Goal: Find specific page/section: Find specific page/section

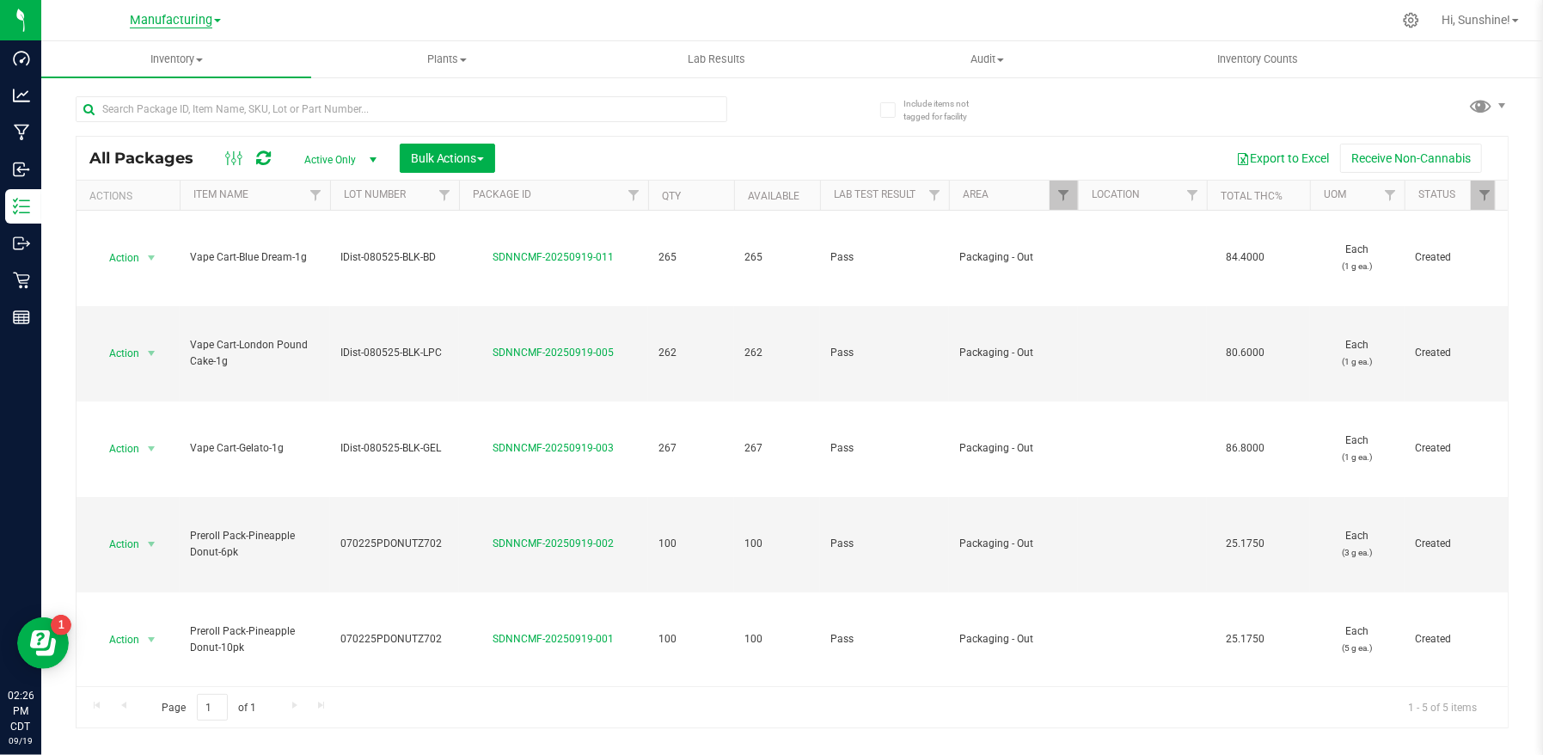
click at [186, 20] on span "Manufacturing" at bounding box center [171, 20] width 82 height 15
click at [1404, 22] on icon at bounding box center [1411, 20] width 18 height 18
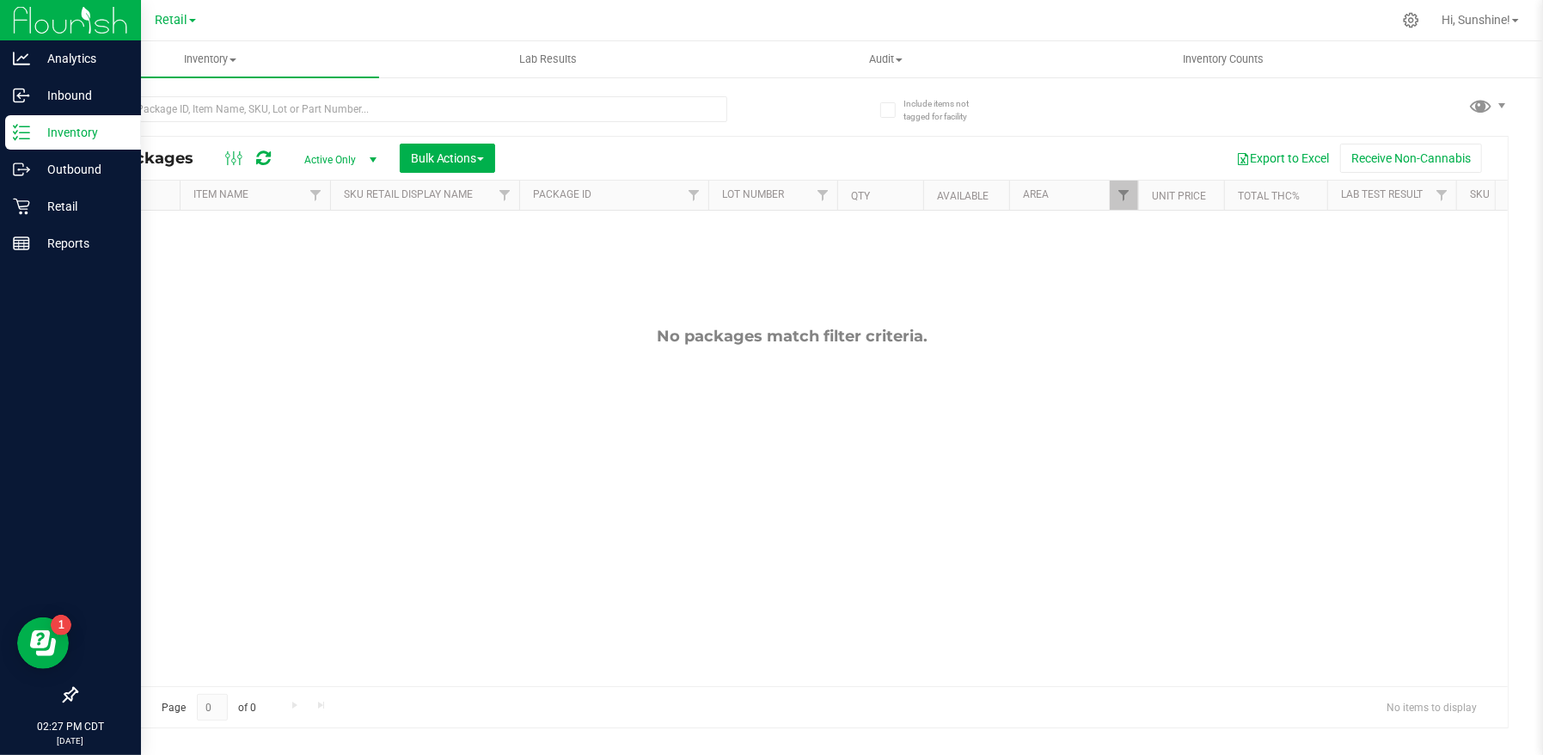
click at [27, 136] on icon at bounding box center [21, 132] width 17 height 17
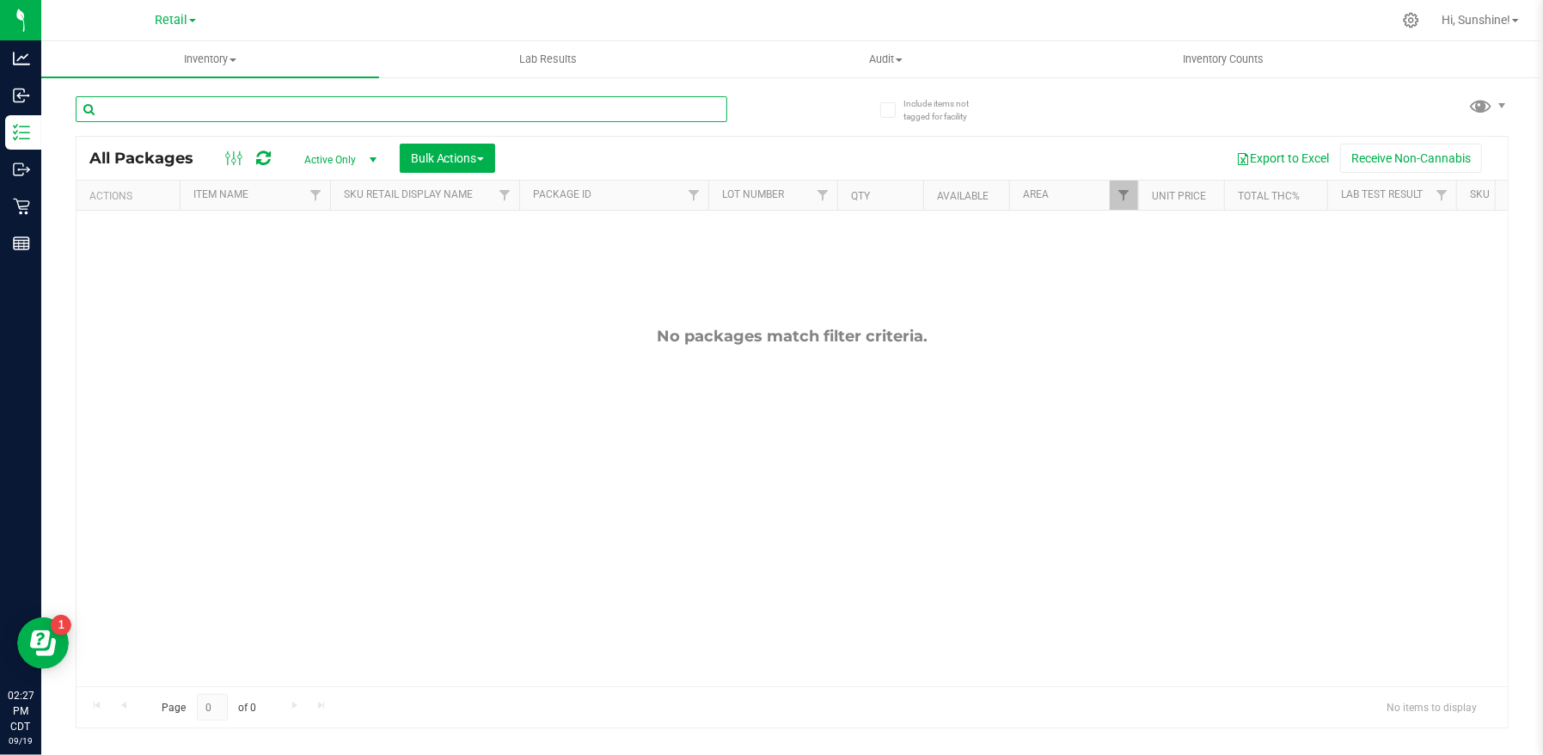
click at [250, 107] on input "text" at bounding box center [401, 109] width 651 height 26
click at [279, 113] on input "text" at bounding box center [401, 109] width 651 height 26
type input "[PERSON_NAME]"
click at [213, 64] on span "Inventory" at bounding box center [210, 59] width 338 height 15
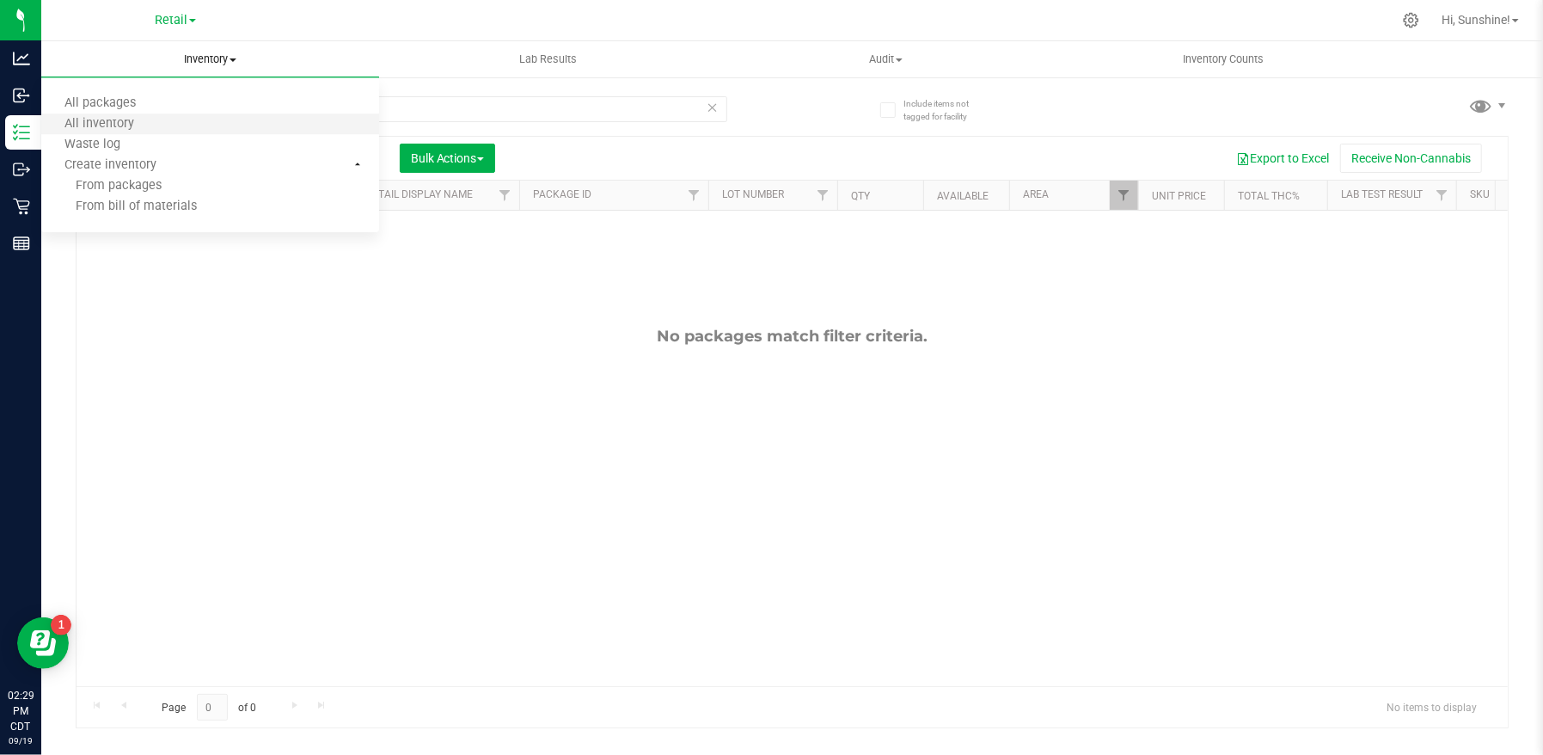
click at [189, 117] on li "All inventory" at bounding box center [210, 124] width 338 height 21
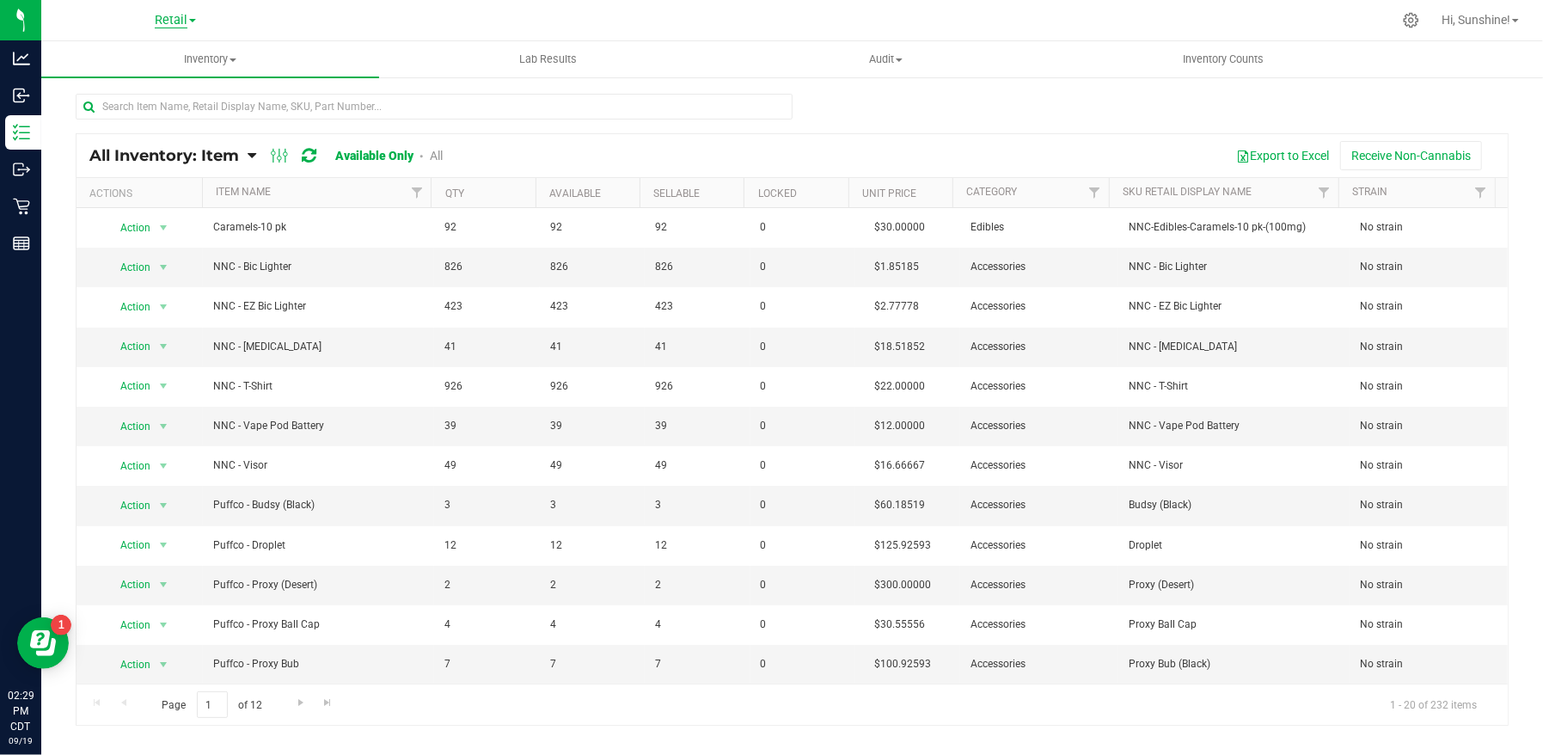
click at [164, 21] on span "Retail" at bounding box center [171, 20] width 33 height 15
click at [156, 86] on link "Manufacturing" at bounding box center [175, 83] width 251 height 23
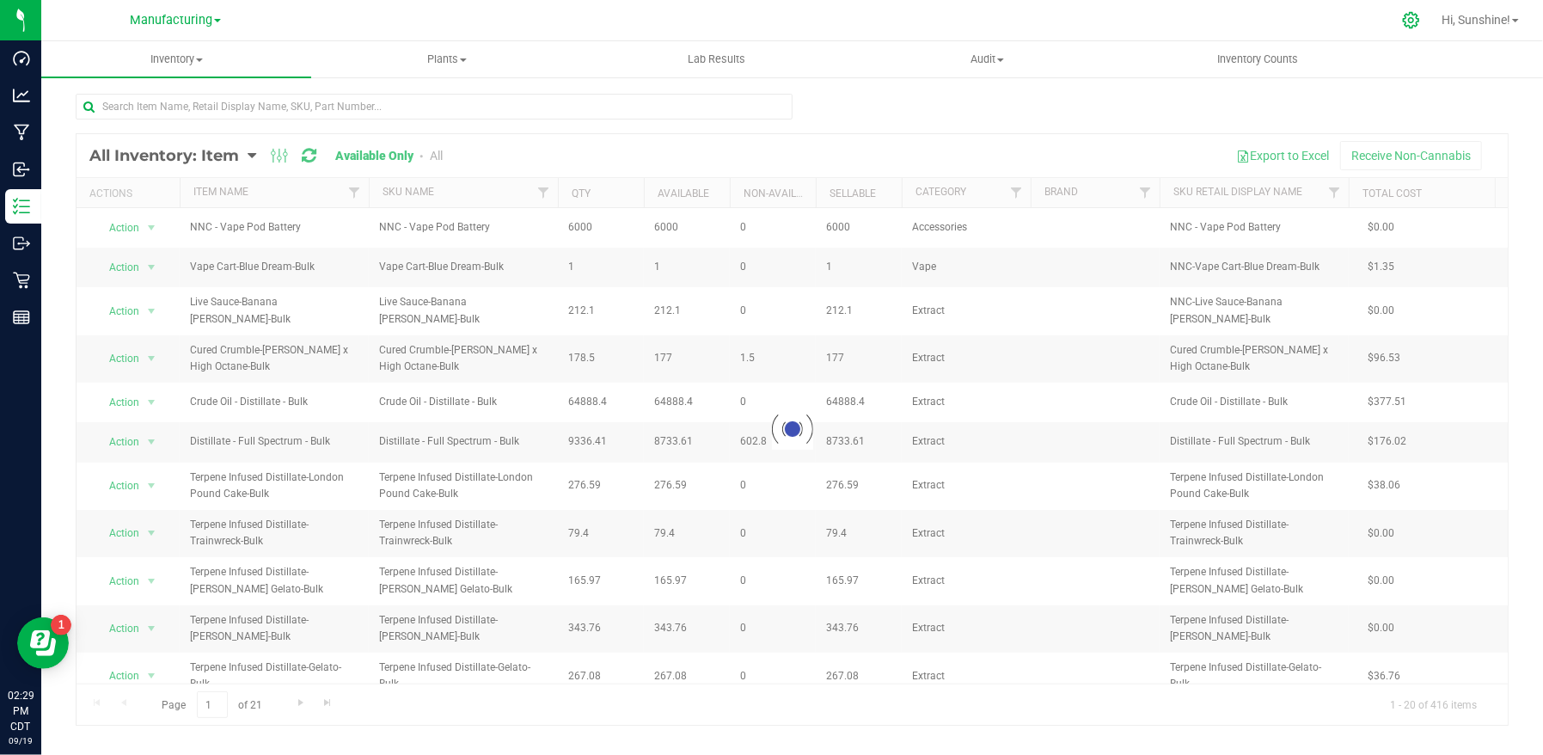
click at [1402, 22] on icon at bounding box center [1410, 20] width 16 height 16
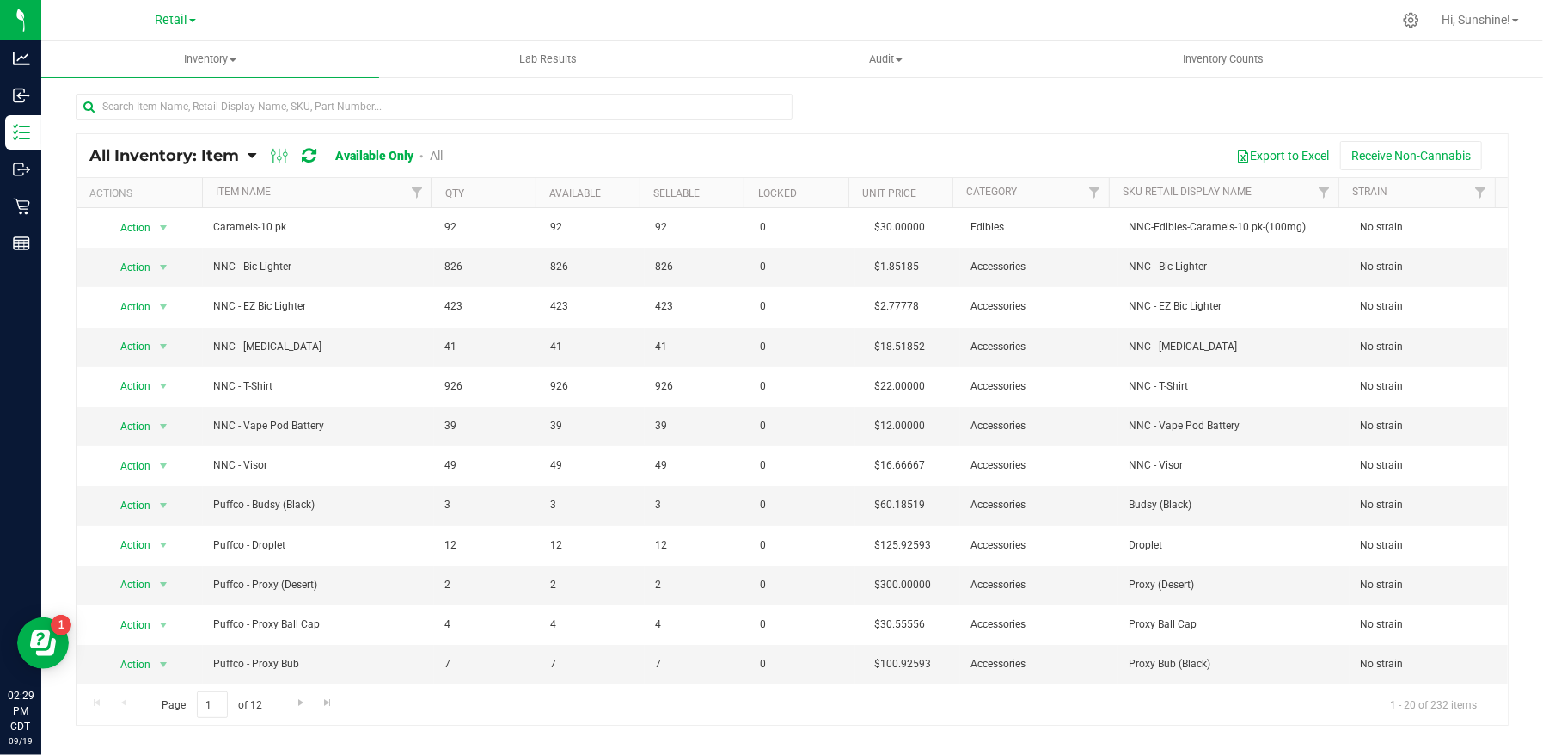
click at [162, 23] on span "Retail" at bounding box center [171, 20] width 33 height 15
click at [145, 85] on link "Manufacturing" at bounding box center [175, 83] width 251 height 23
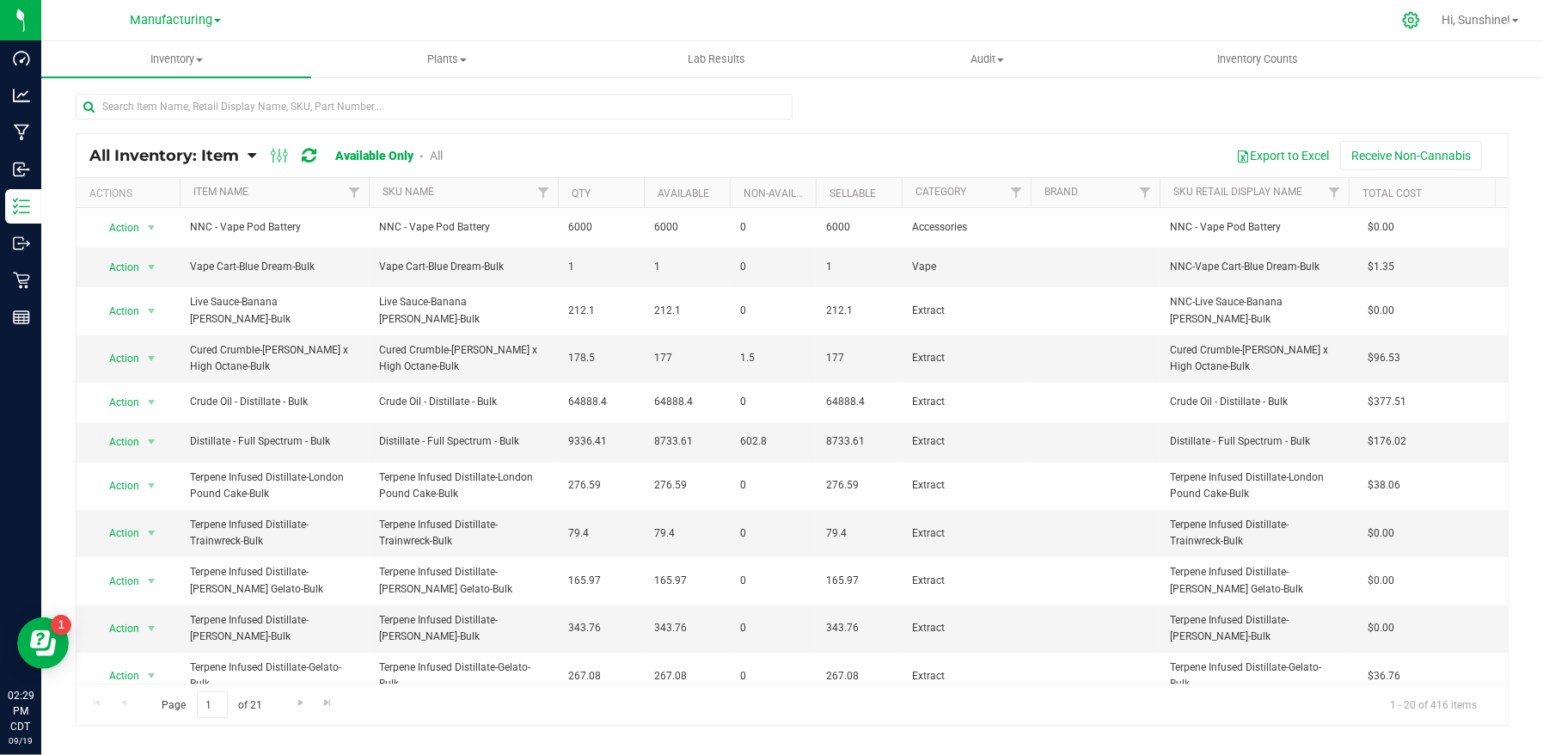
click at [1409, 23] on icon at bounding box center [1411, 20] width 18 height 18
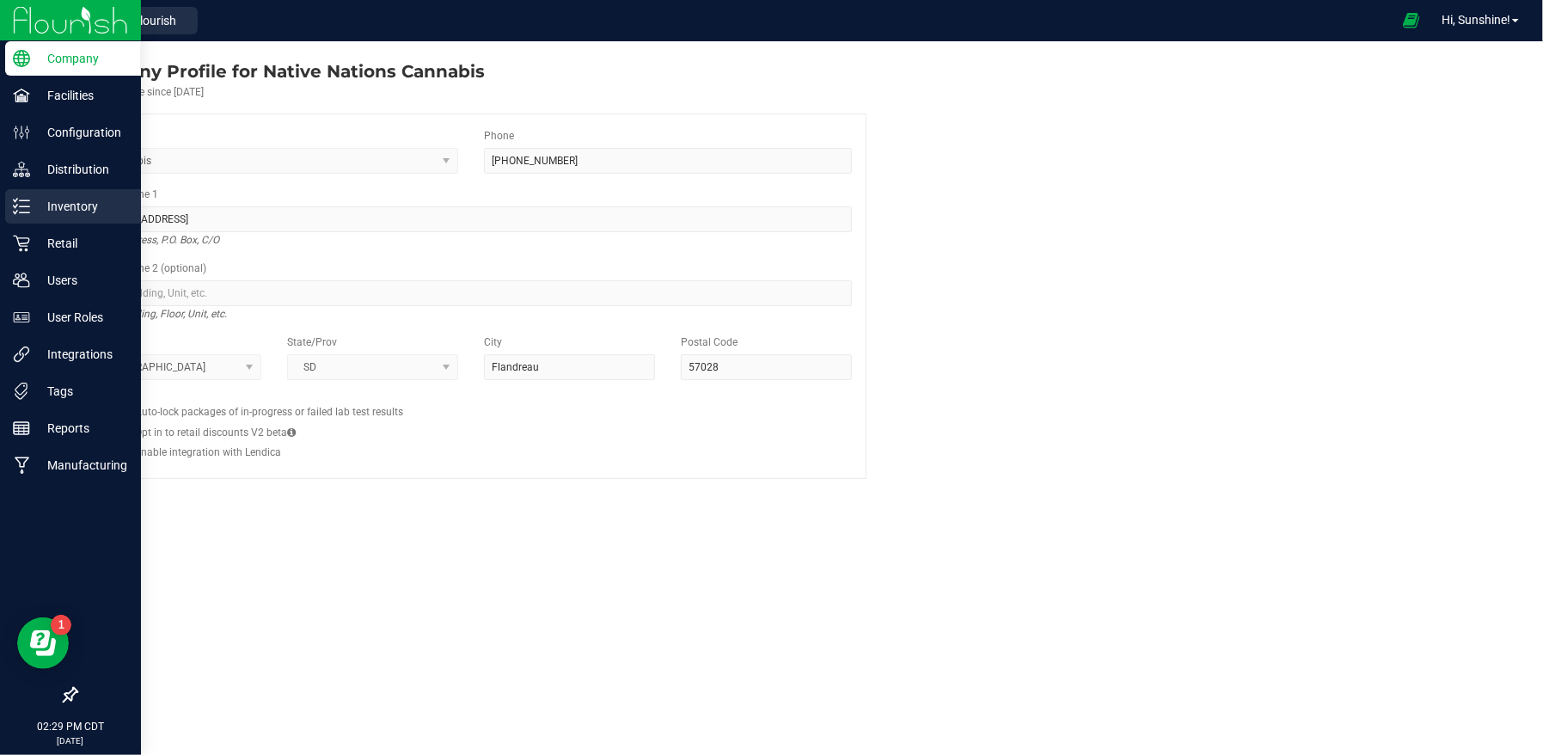
click at [78, 209] on p "Inventory" at bounding box center [81, 206] width 103 height 21
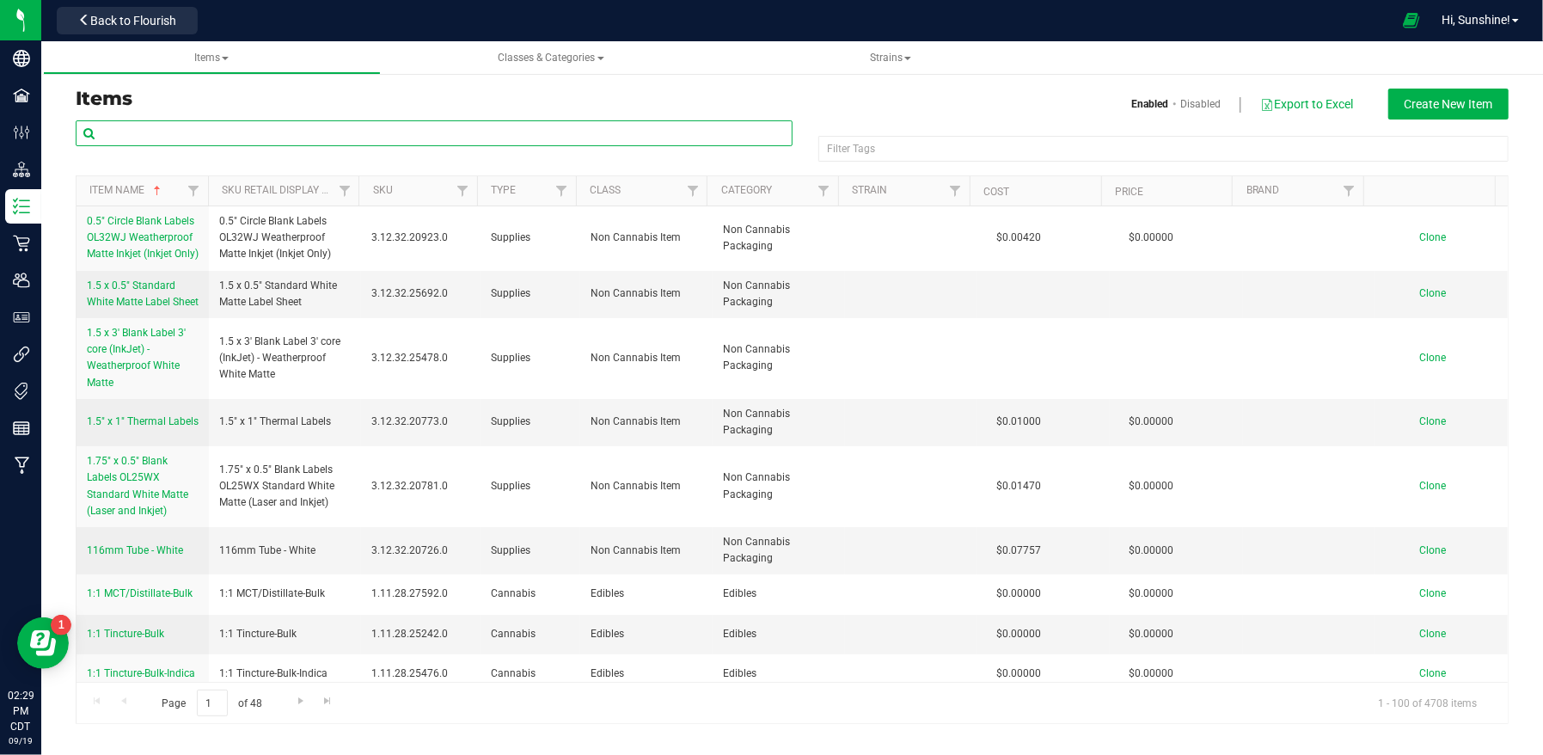
click at [184, 130] on input "text" at bounding box center [434, 133] width 717 height 26
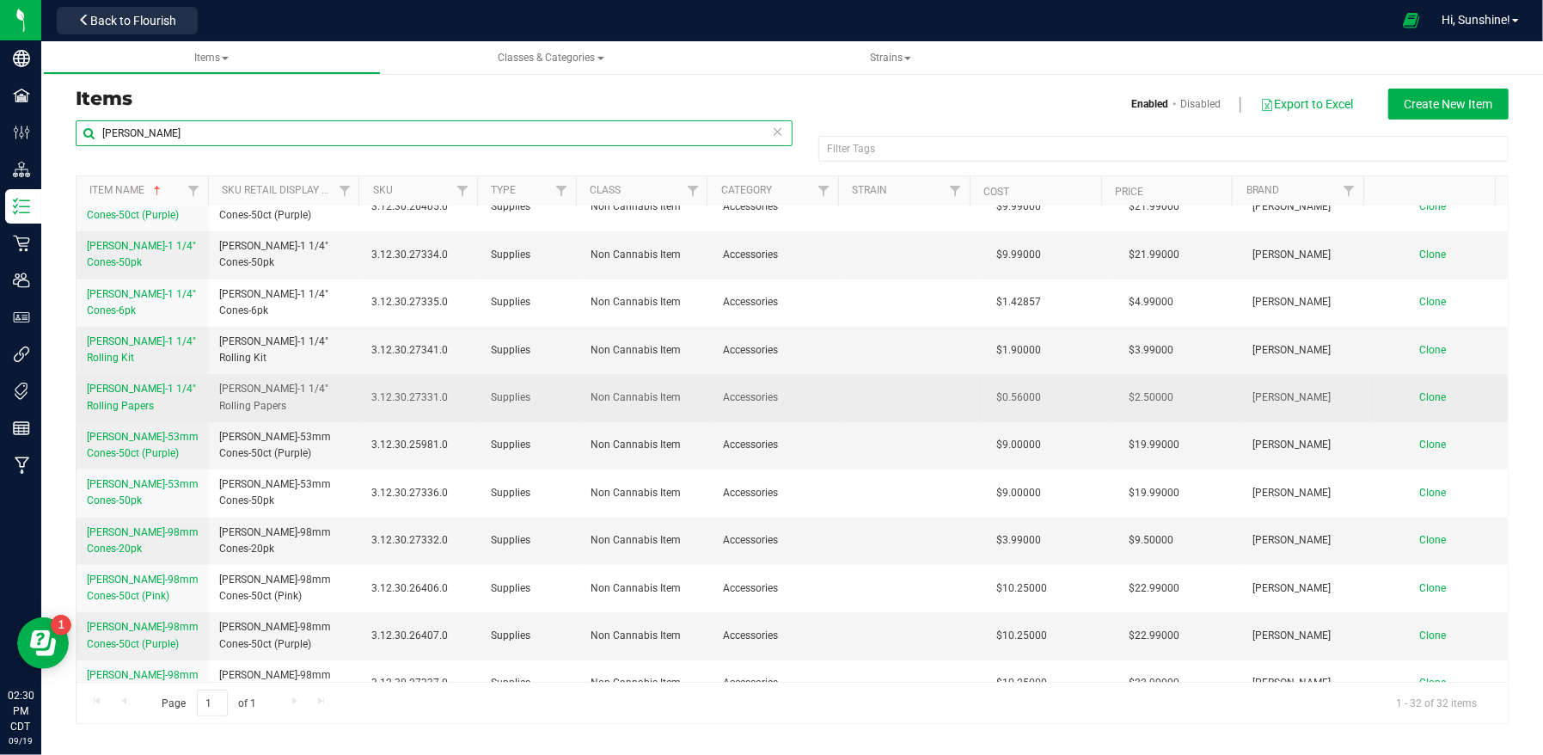
scroll to position [713, 0]
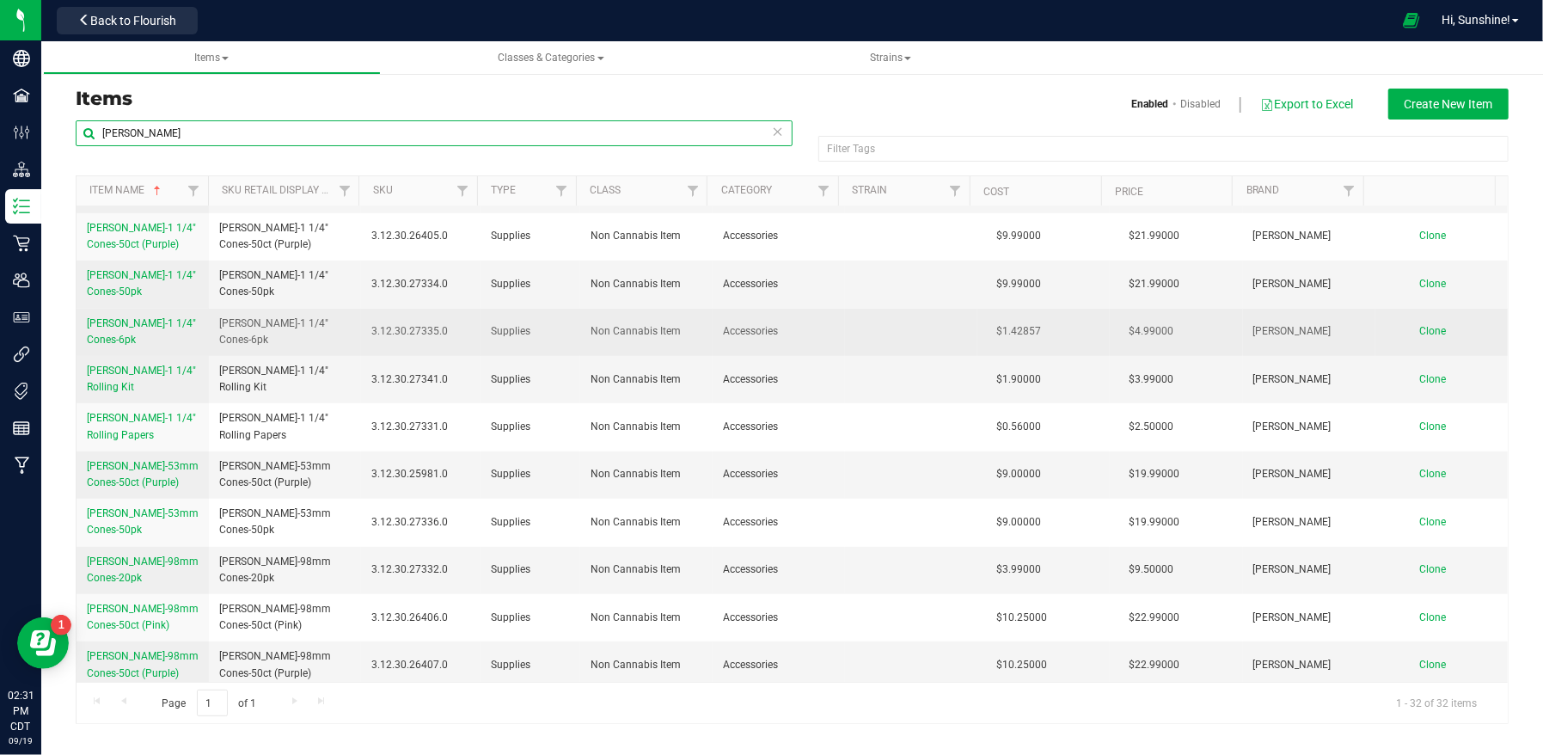
type input "[PERSON_NAME]"
click at [122, 317] on span "[PERSON_NAME]-1 1/4" Cones-6pk" at bounding box center [141, 331] width 109 height 28
